Goal: Navigation & Orientation: Find specific page/section

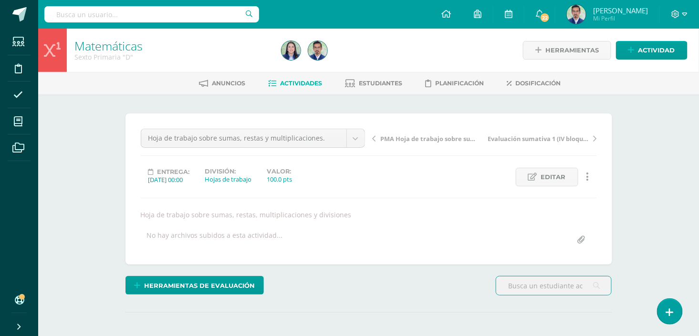
scroll to position [0, 0]
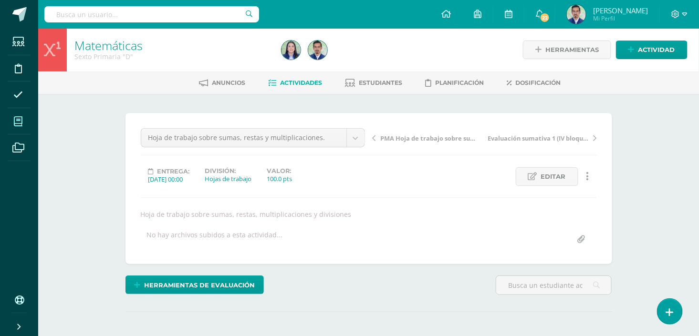
click at [20, 122] on icon at bounding box center [18, 122] width 9 height 10
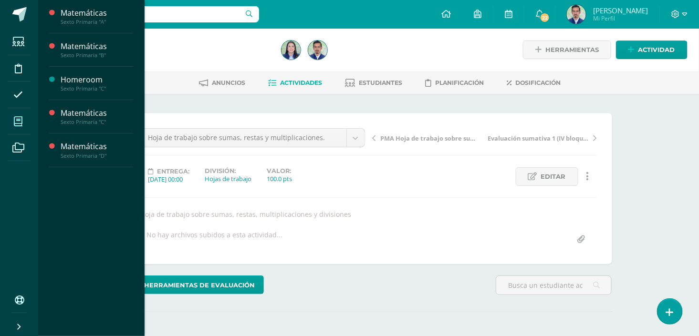
scroll to position [0, 0]
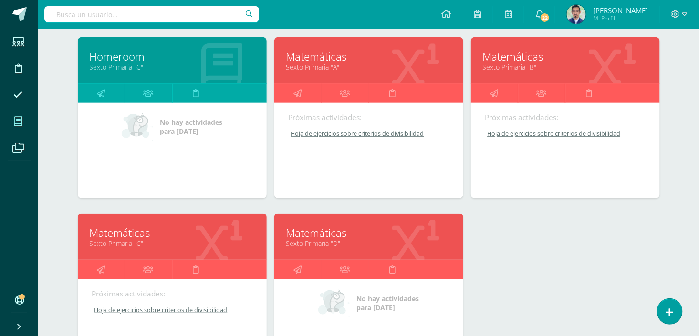
scroll to position [159, 0]
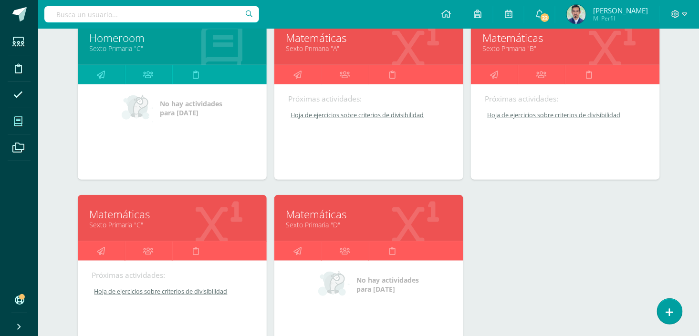
click at [138, 222] on link "Sexto Primaria "C"" at bounding box center [172, 224] width 165 height 9
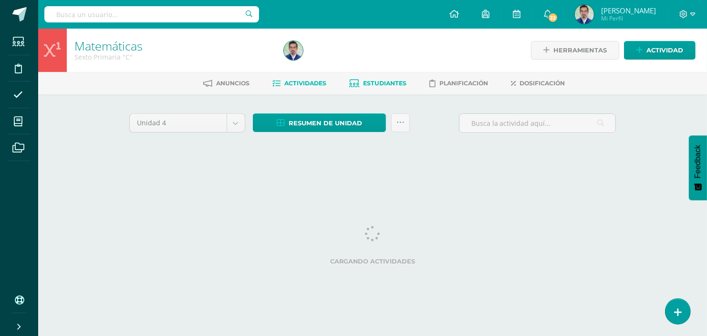
click at [378, 85] on span "Estudiantes" at bounding box center [384, 83] width 43 height 7
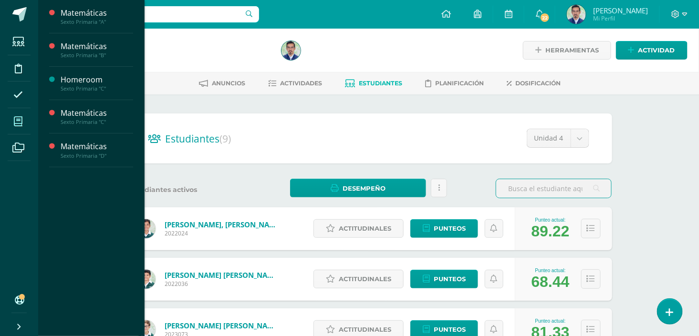
click at [21, 121] on icon at bounding box center [18, 122] width 9 height 10
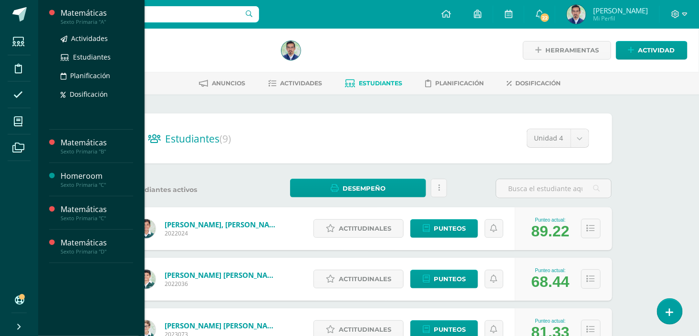
click at [88, 17] on div "Matemáticas" at bounding box center [97, 13] width 72 height 11
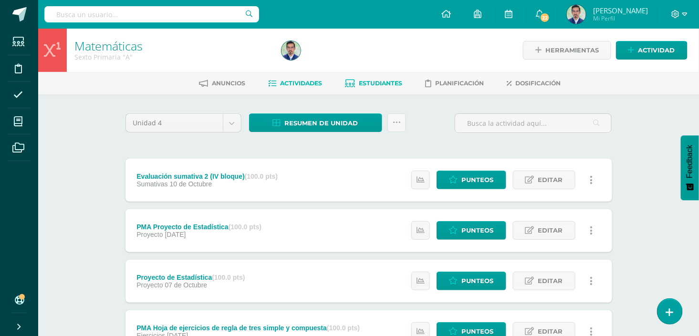
click at [367, 82] on span "Estudiantes" at bounding box center [380, 83] width 43 height 7
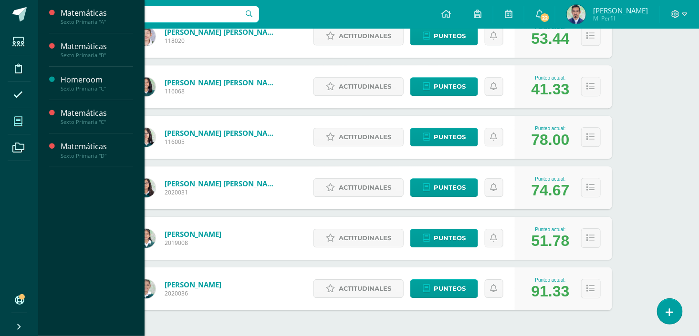
scroll to position [318, 0]
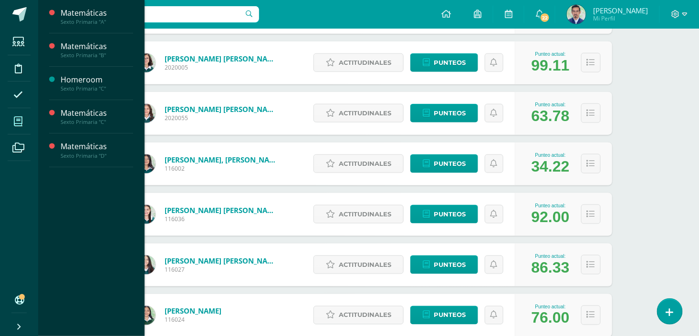
click at [17, 123] on icon at bounding box center [18, 122] width 9 height 10
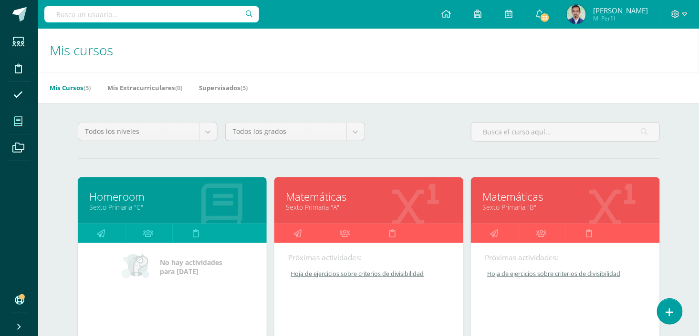
click at [512, 204] on link "Sexto Primaria "B"" at bounding box center [565, 207] width 165 height 9
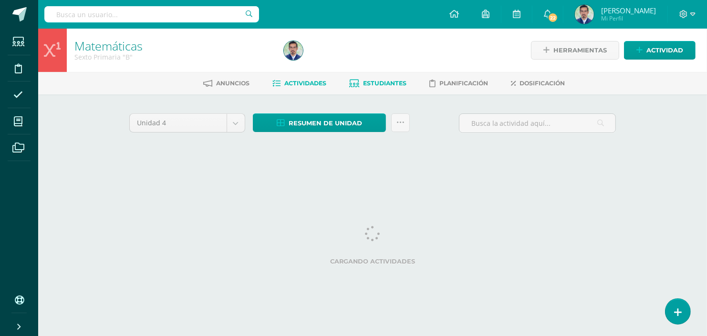
click at [372, 83] on span "Estudiantes" at bounding box center [384, 83] width 43 height 7
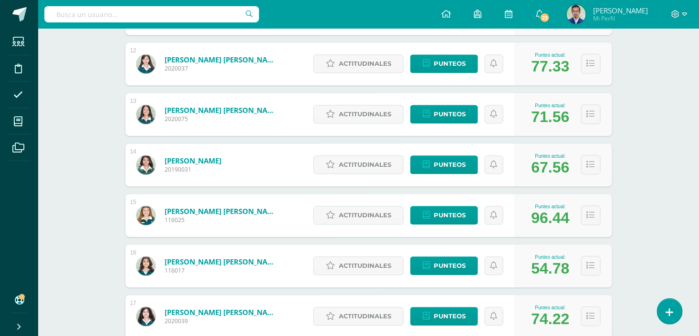
scroll to position [636, 0]
